Goal: Task Accomplishment & Management: Manage account settings

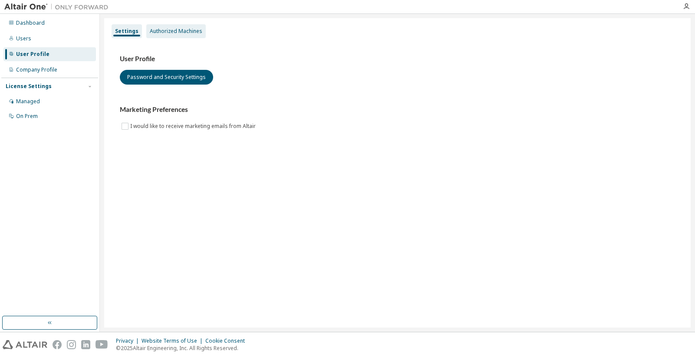
click at [180, 30] on div "Authorized Machines" at bounding box center [176, 31] width 52 height 7
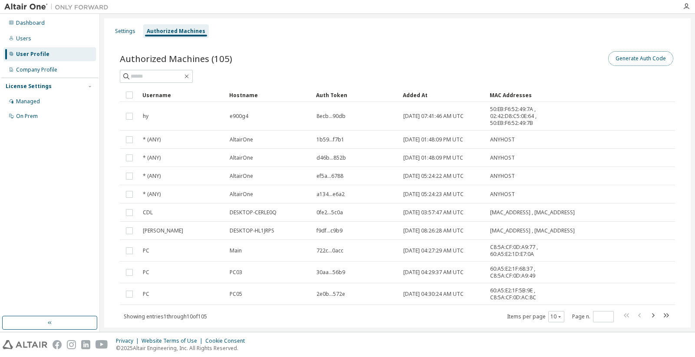
click at [634, 57] on button "Generate Auth Code" at bounding box center [640, 58] width 65 height 15
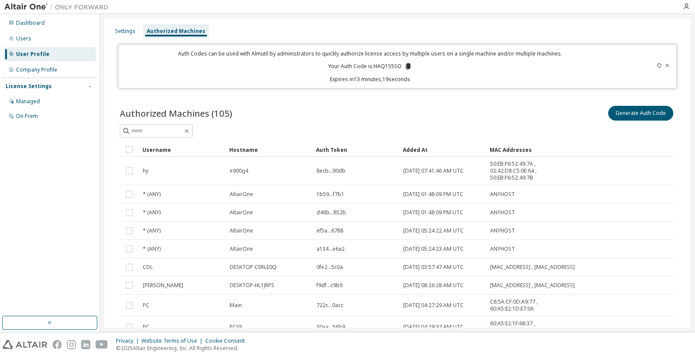
click at [656, 66] on icon at bounding box center [658, 65] width 5 height 5
